Goal: Task Accomplishment & Management: Use online tool/utility

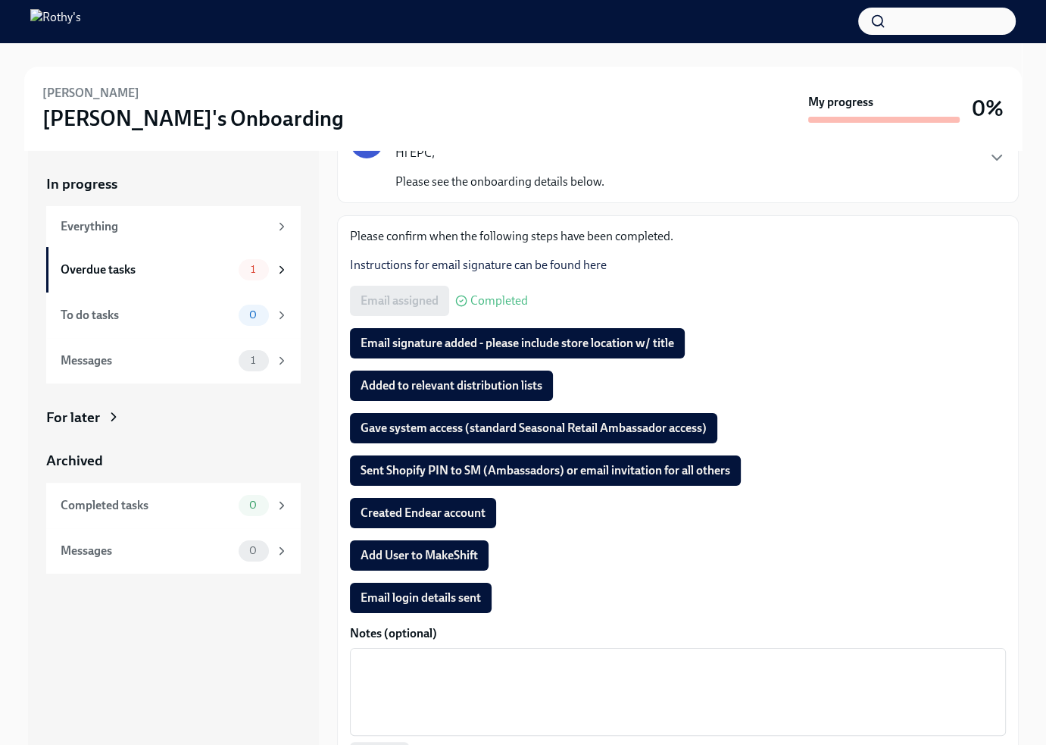
scroll to position [126, 0]
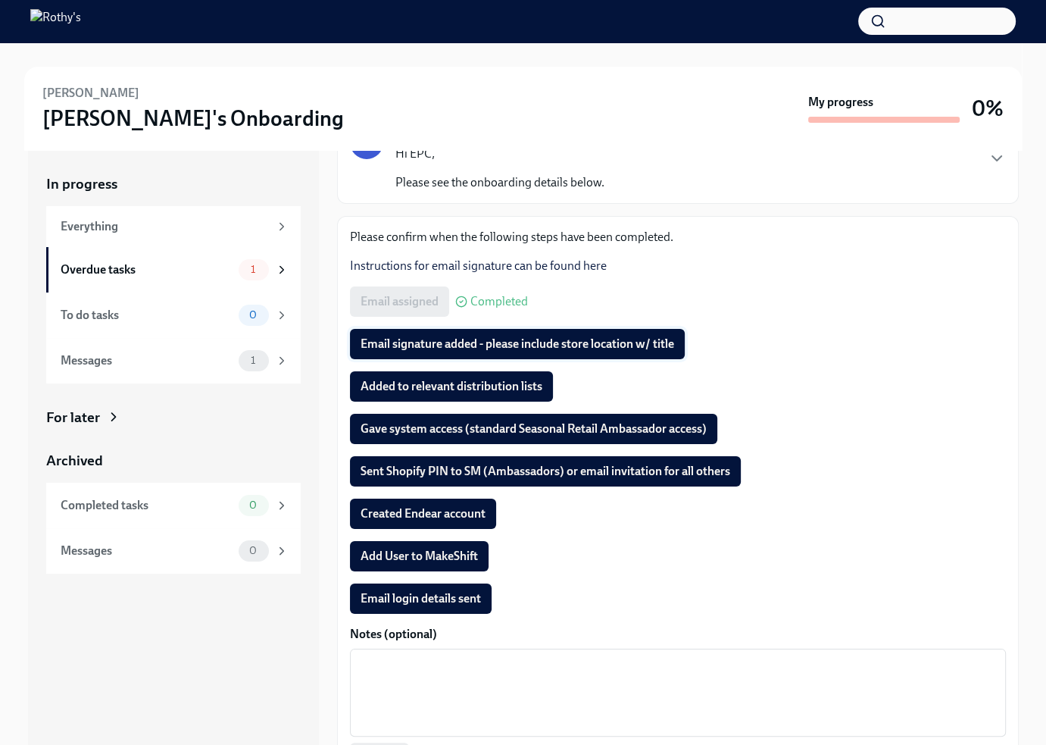
click at [449, 347] on span "Email signature added - please include store location w/ title" at bounding box center [518, 343] width 314 height 15
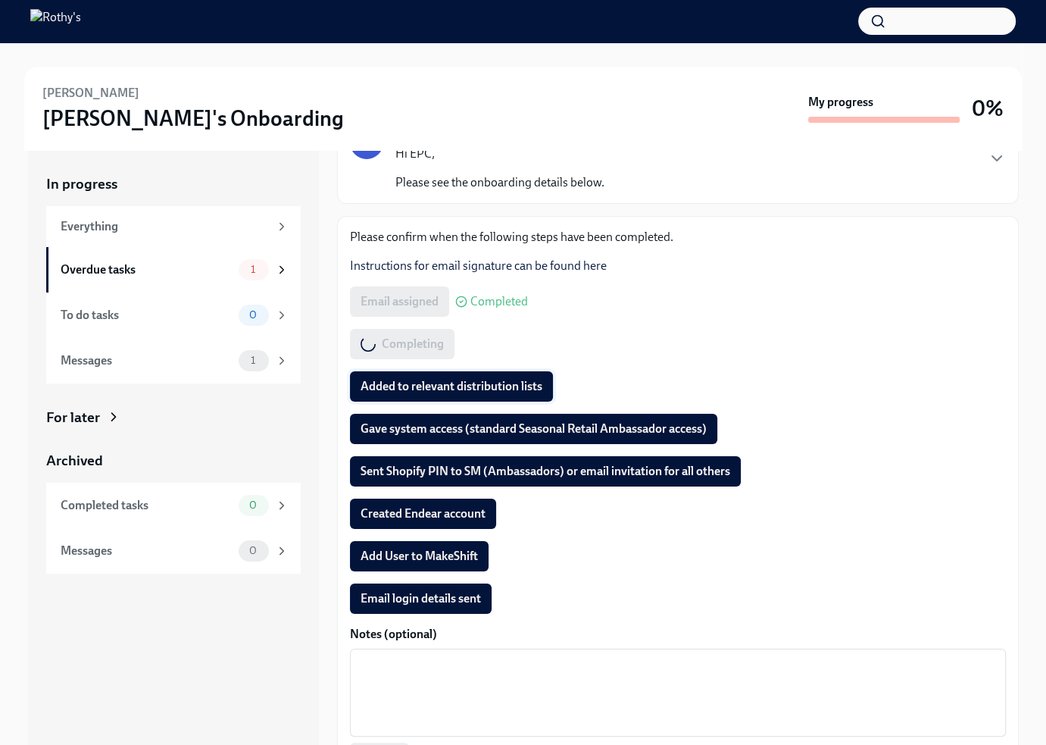
click at [433, 385] on span "Added to relevant distribution lists" at bounding box center [452, 386] width 182 height 15
click at [423, 427] on span "Gave system access (standard Seasonal Retail Ambassador access)" at bounding box center [534, 428] width 346 height 15
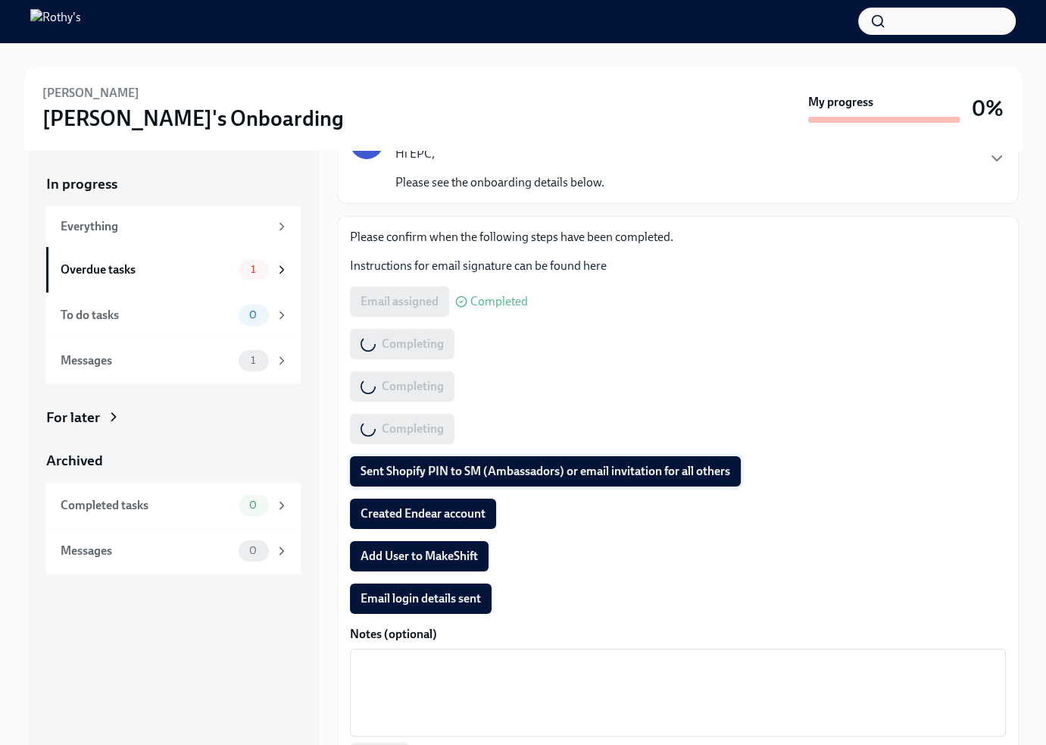
click at [414, 469] on span "Sent Shopify PIN to SM (Ambassadors) or email invitation for all others" at bounding box center [546, 471] width 370 height 15
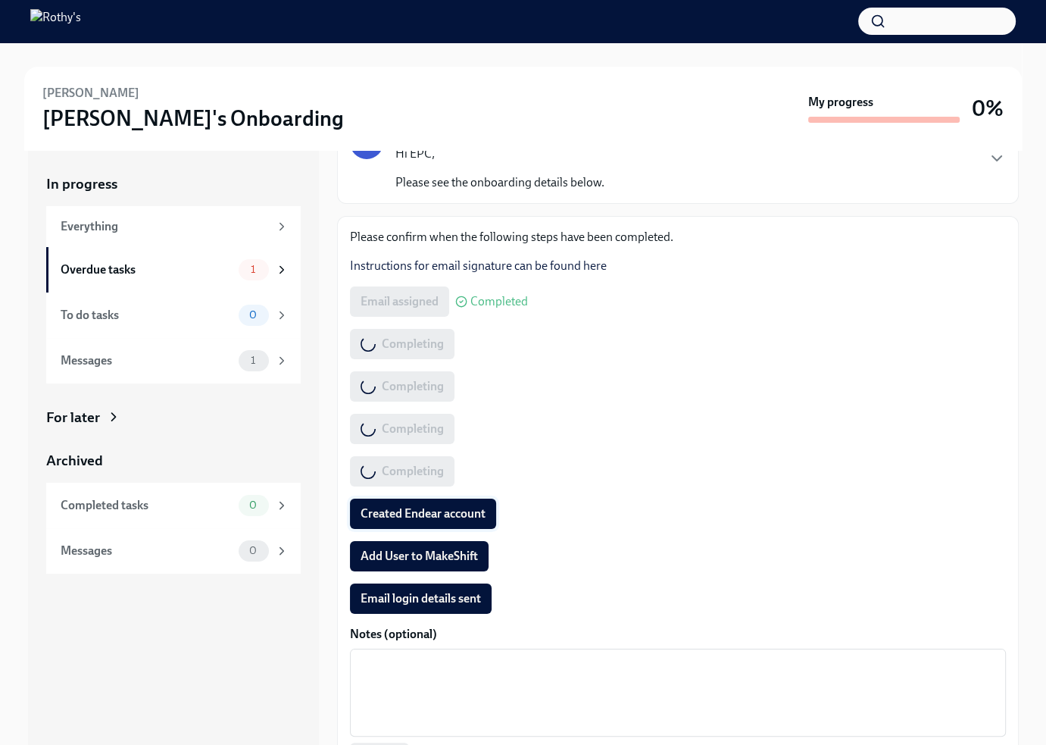
click at [408, 513] on span "Created Endear account" at bounding box center [423, 513] width 125 height 15
click at [407, 548] on span "Add User to MakeShift" at bounding box center [419, 555] width 117 height 15
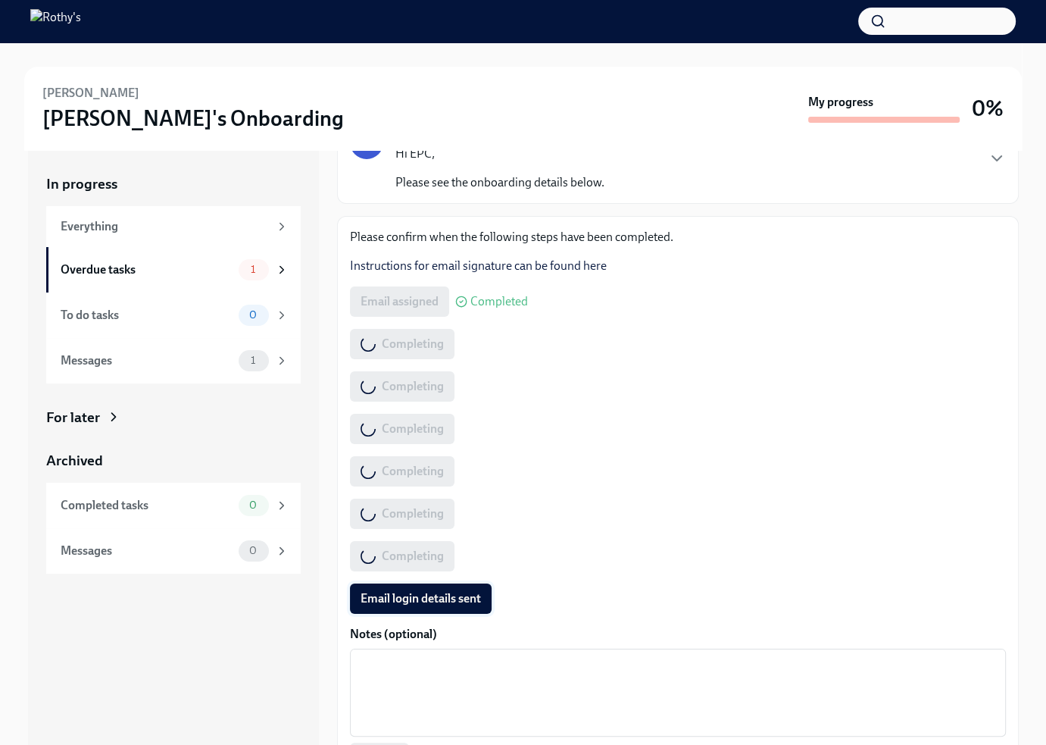
click at [413, 603] on span "Email login details sent" at bounding box center [421, 598] width 120 height 15
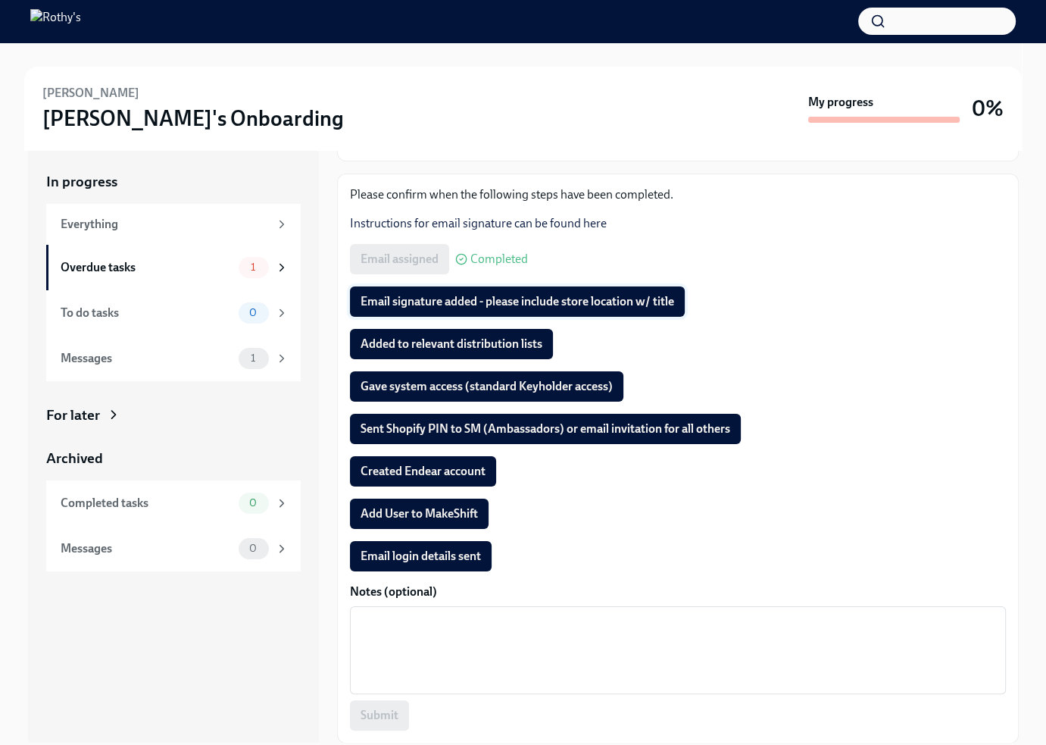
scroll to position [3, 0]
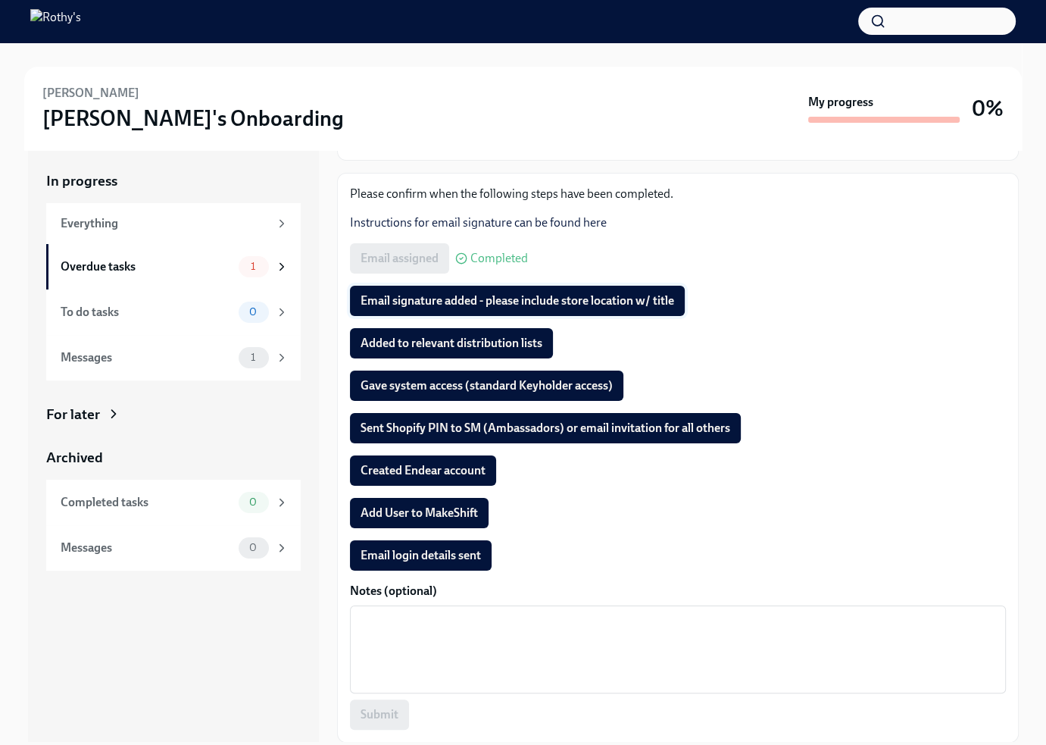
click at [448, 293] on span "Email signature added - please include store location w/ title" at bounding box center [518, 300] width 314 height 15
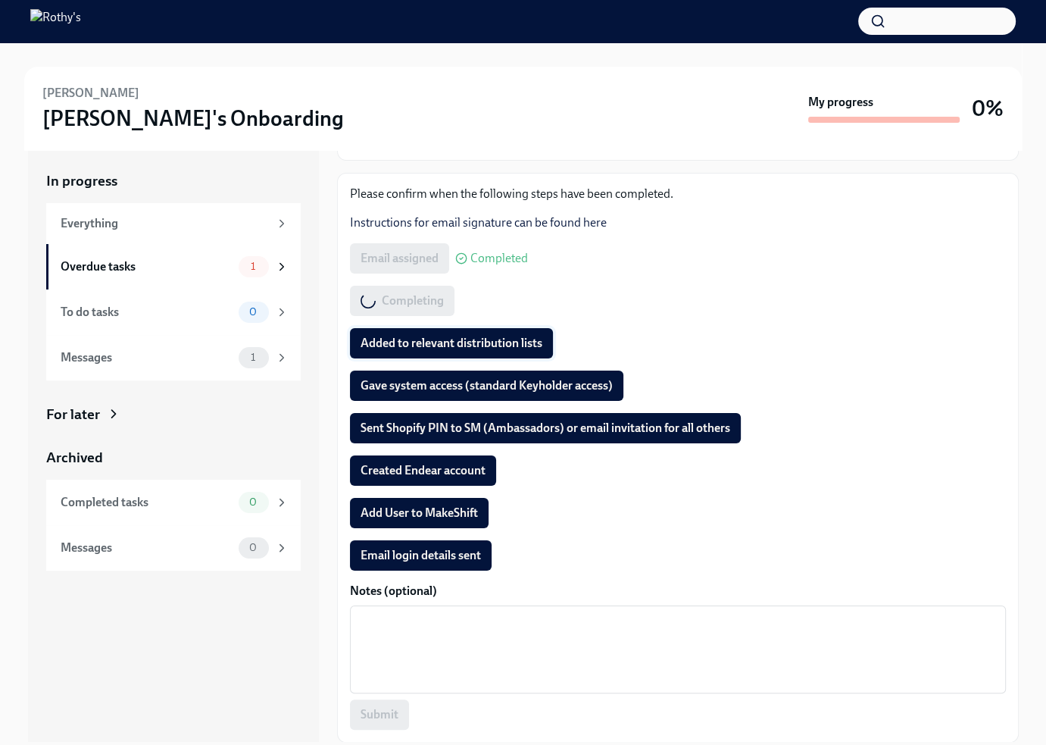
click at [439, 336] on span "Added to relevant distribution lists" at bounding box center [452, 343] width 182 height 15
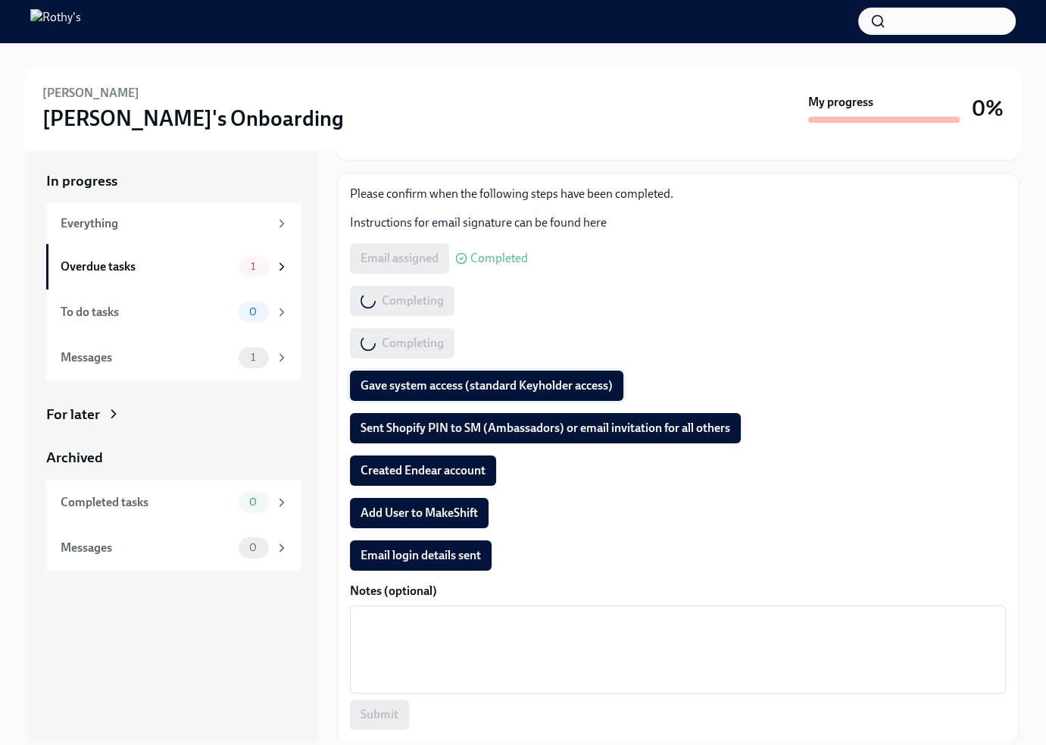
click at [447, 385] on span "Gave system access (standard Keyholder access)" at bounding box center [487, 385] width 252 height 15
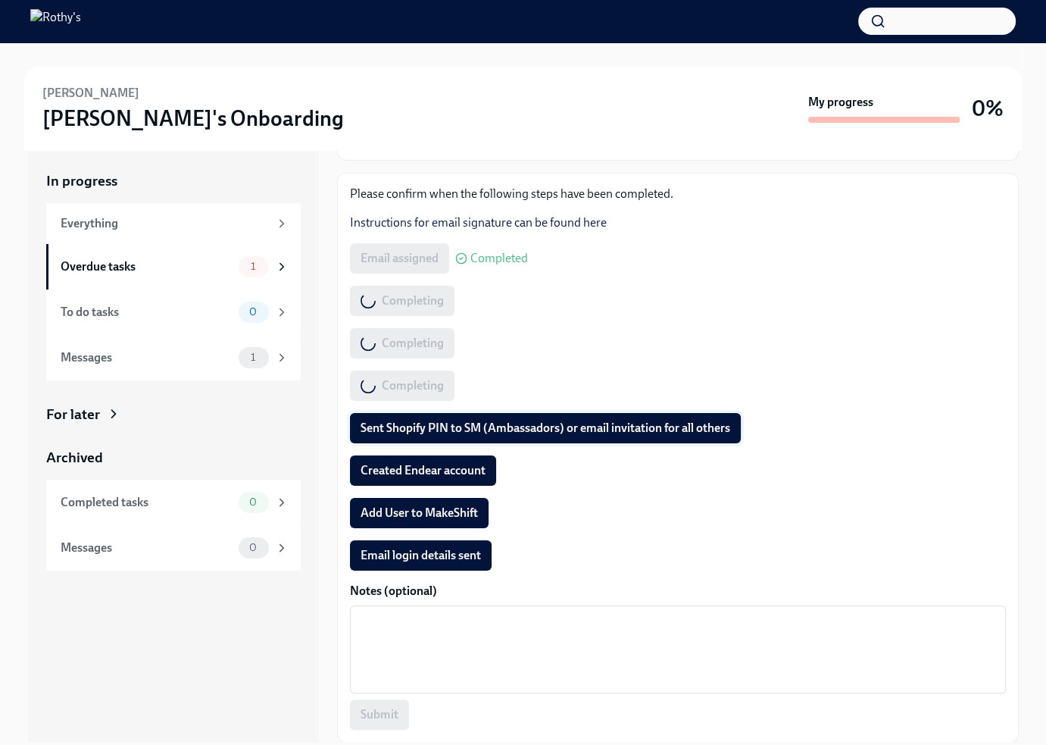
click at [435, 429] on span "Sent Shopify PIN to SM (Ambassadors) or email invitation for all others" at bounding box center [546, 427] width 370 height 15
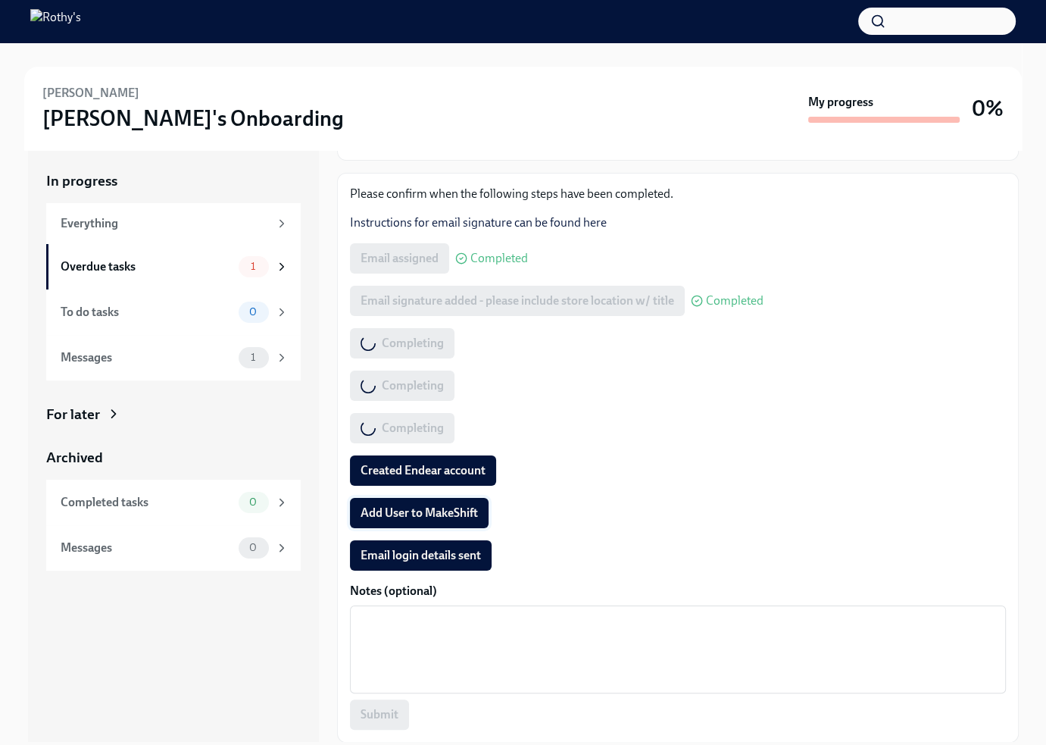
click at [434, 514] on span "Add User to MakeShift" at bounding box center [419, 512] width 117 height 15
click at [445, 558] on span "Email login details sent" at bounding box center [421, 555] width 120 height 15
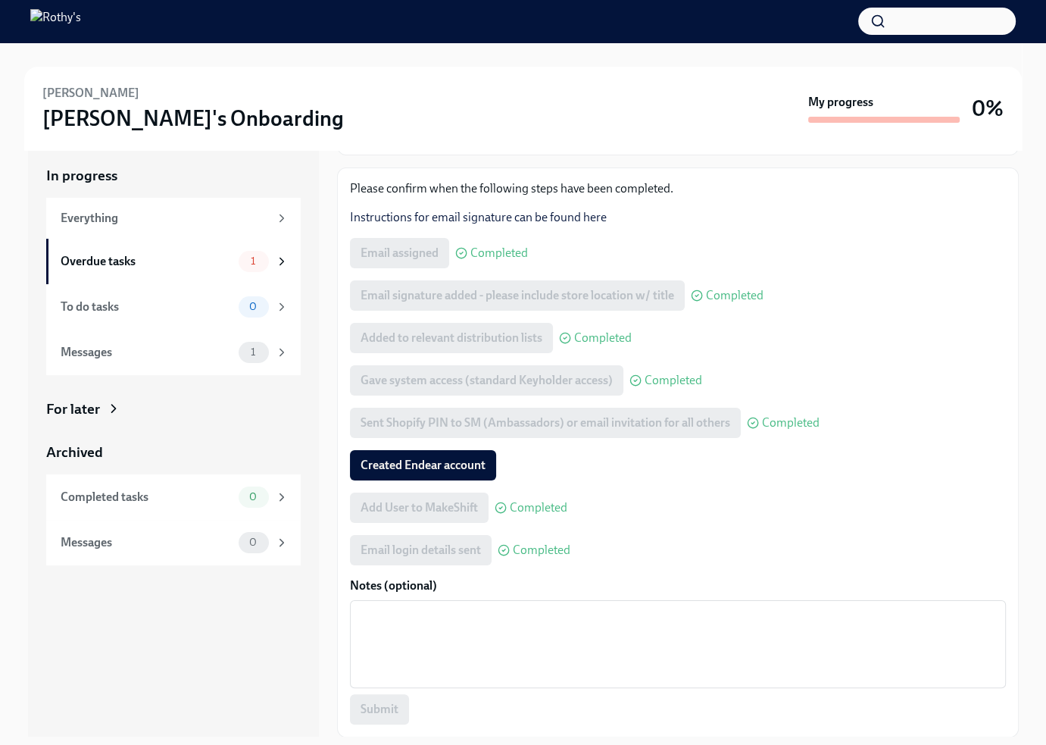
scroll to position [0, 0]
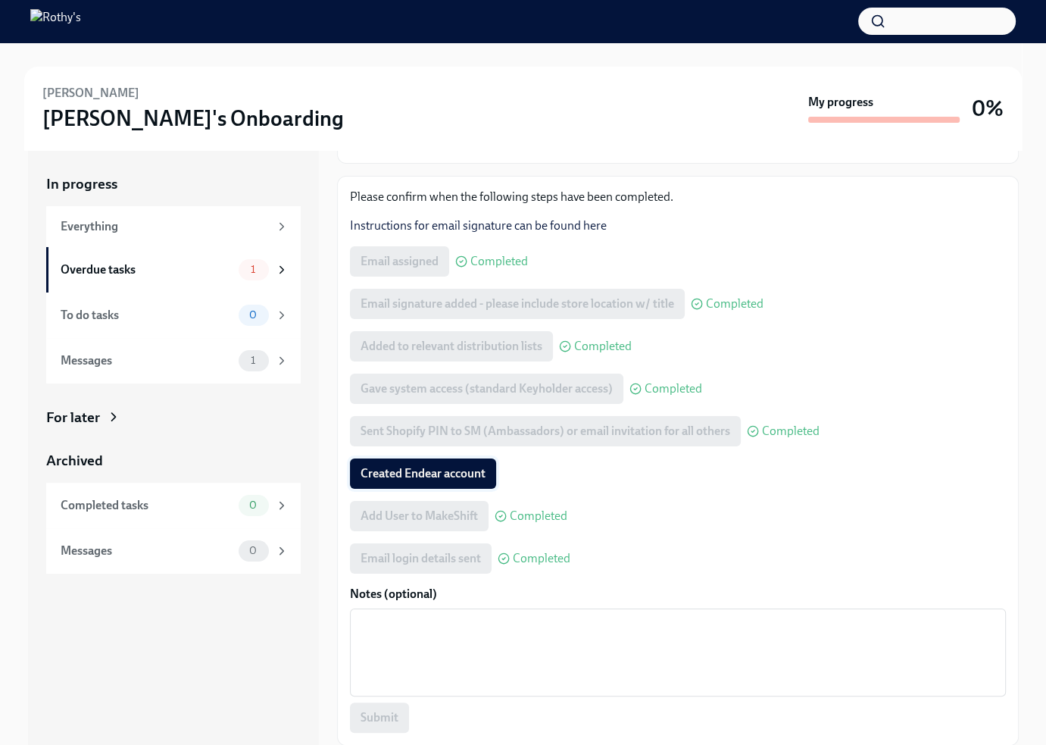
click at [430, 469] on span "Created Endear account" at bounding box center [423, 473] width 125 height 15
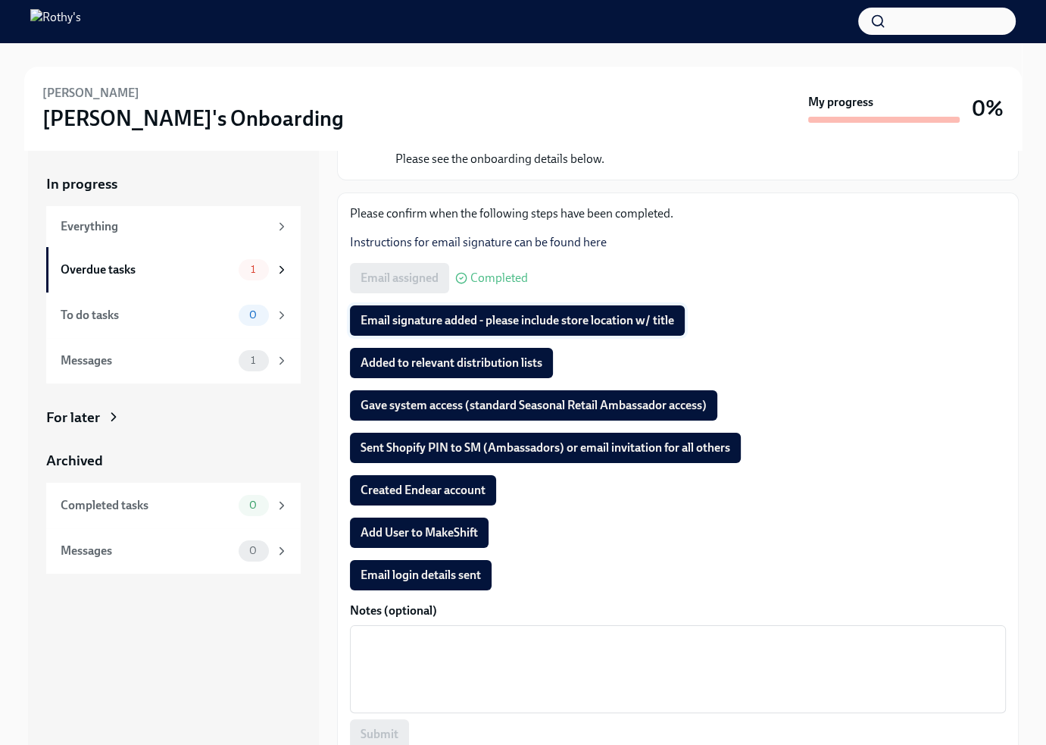
scroll to position [151, 0]
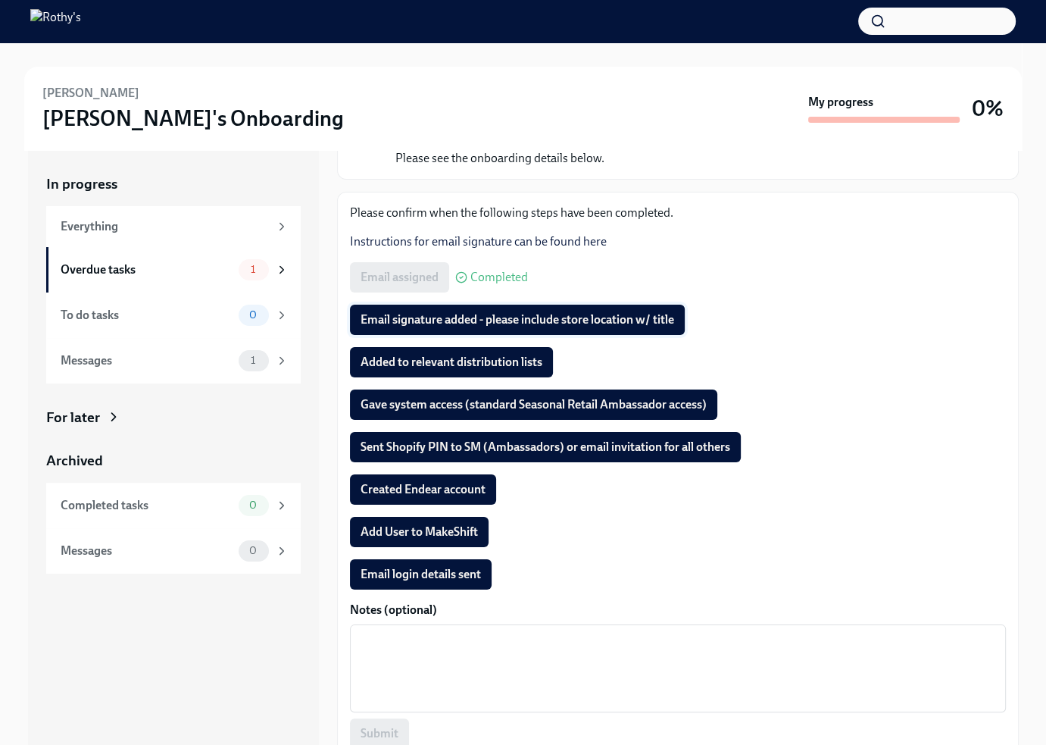
click at [445, 314] on span "Email signature added - please include store location w/ title" at bounding box center [518, 319] width 314 height 15
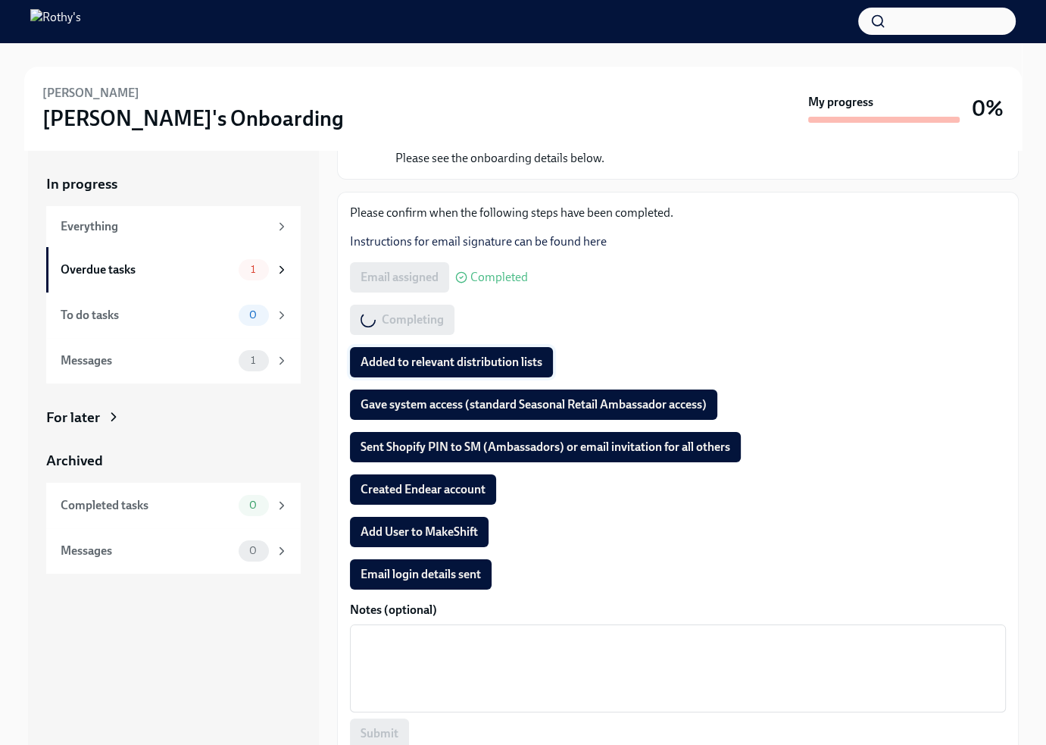
click at [433, 358] on span "Added to relevant distribution lists" at bounding box center [452, 361] width 182 height 15
click at [430, 402] on span "Gave system access (standard Seasonal Retail Ambassador access)" at bounding box center [534, 404] width 346 height 15
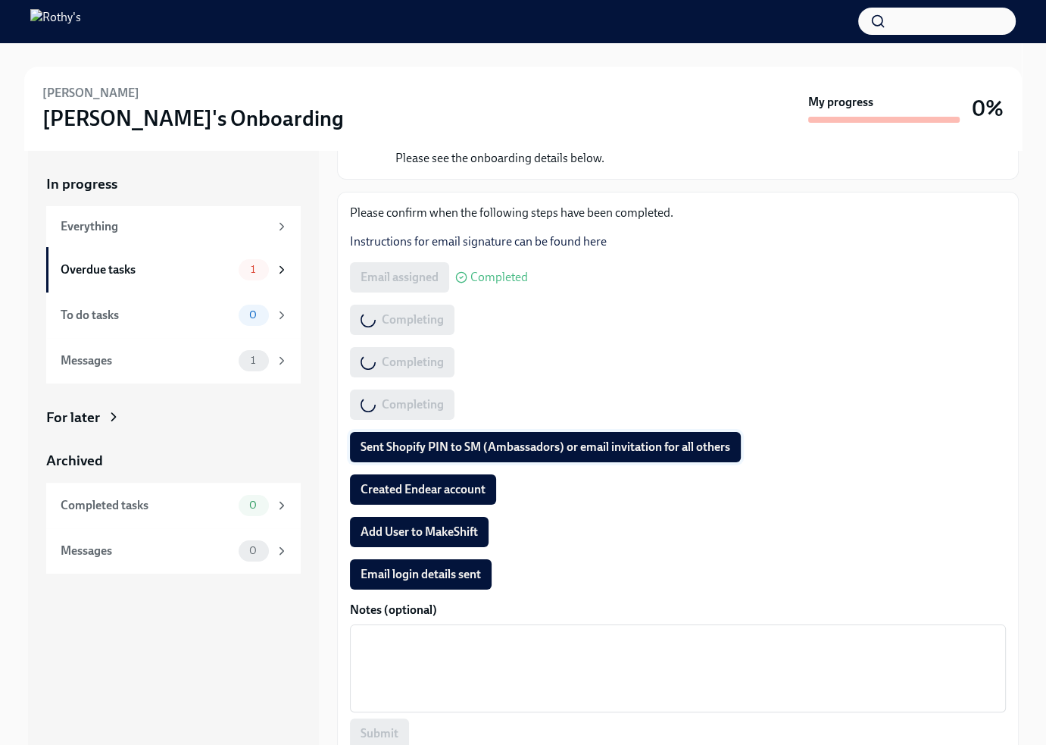
click at [414, 451] on span "Sent Shopify PIN to SM (Ambassadors) or email invitation for all others" at bounding box center [546, 446] width 370 height 15
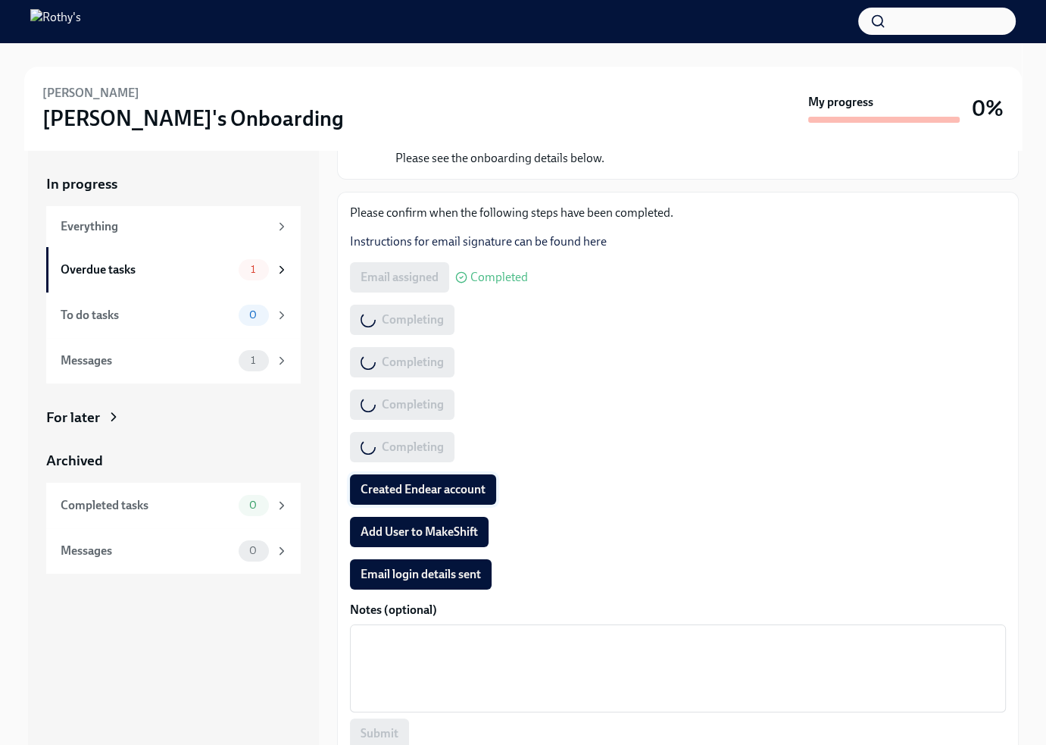
click at [406, 482] on span "Created Endear account" at bounding box center [423, 489] width 125 height 15
click at [404, 526] on span "Add User to MakeShift" at bounding box center [419, 531] width 117 height 15
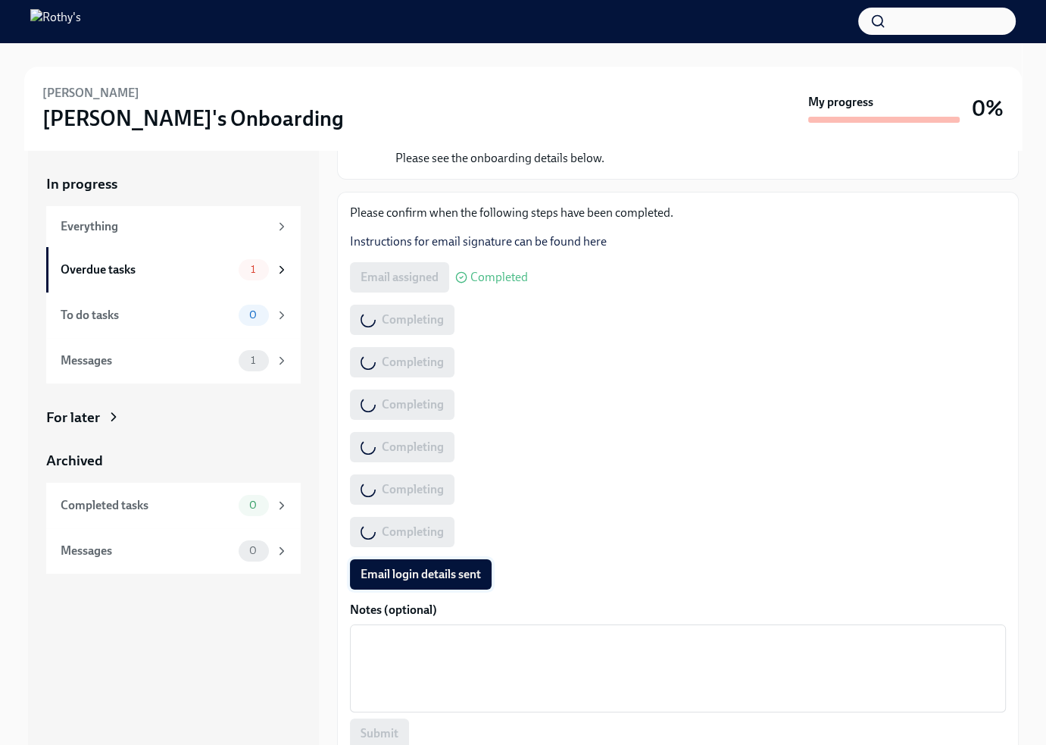
click at [421, 573] on span "Email login details sent" at bounding box center [421, 574] width 120 height 15
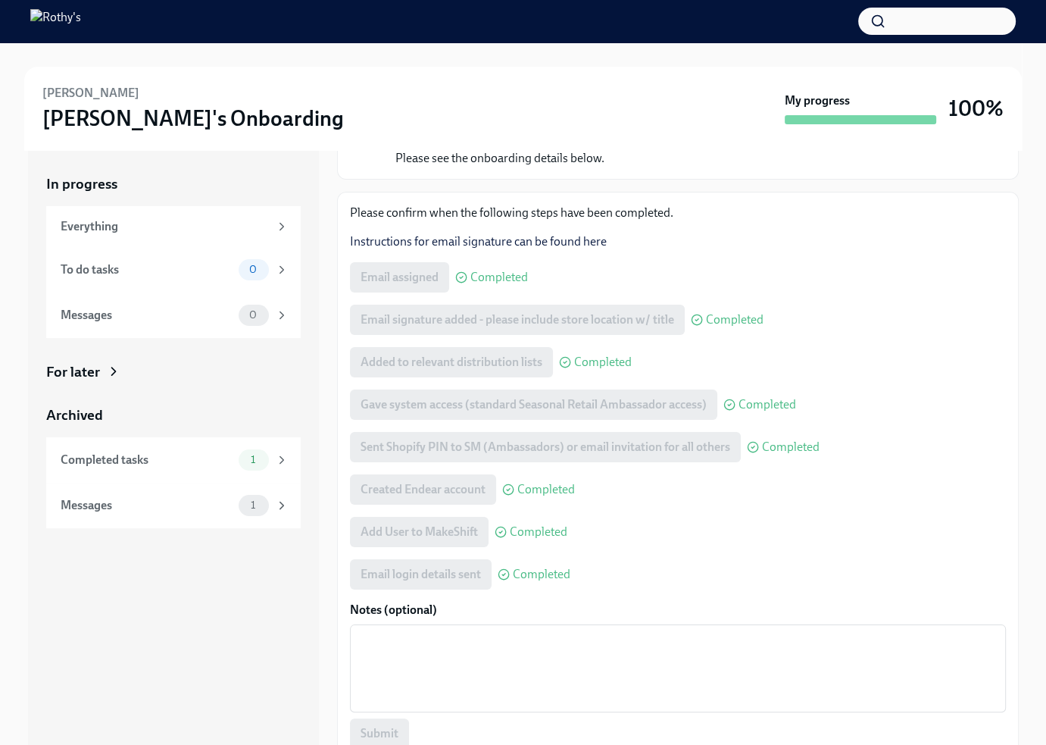
scroll to position [3, 0]
